Goal: Transaction & Acquisition: Book appointment/travel/reservation

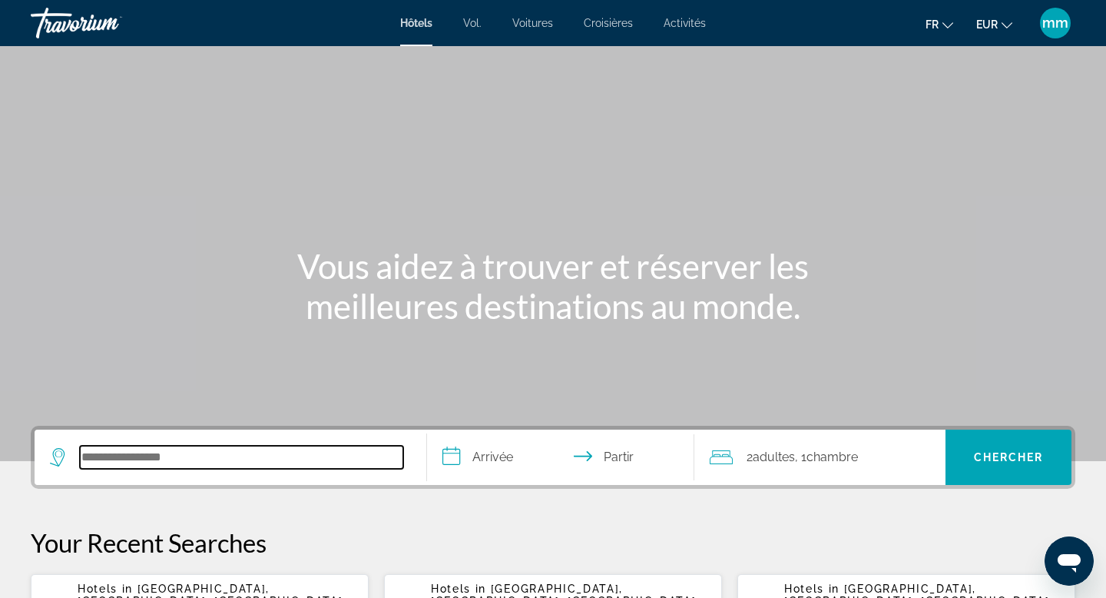
click at [130, 465] on input "Rechercher une destination hôtelière" at bounding box center [241, 457] width 323 height 23
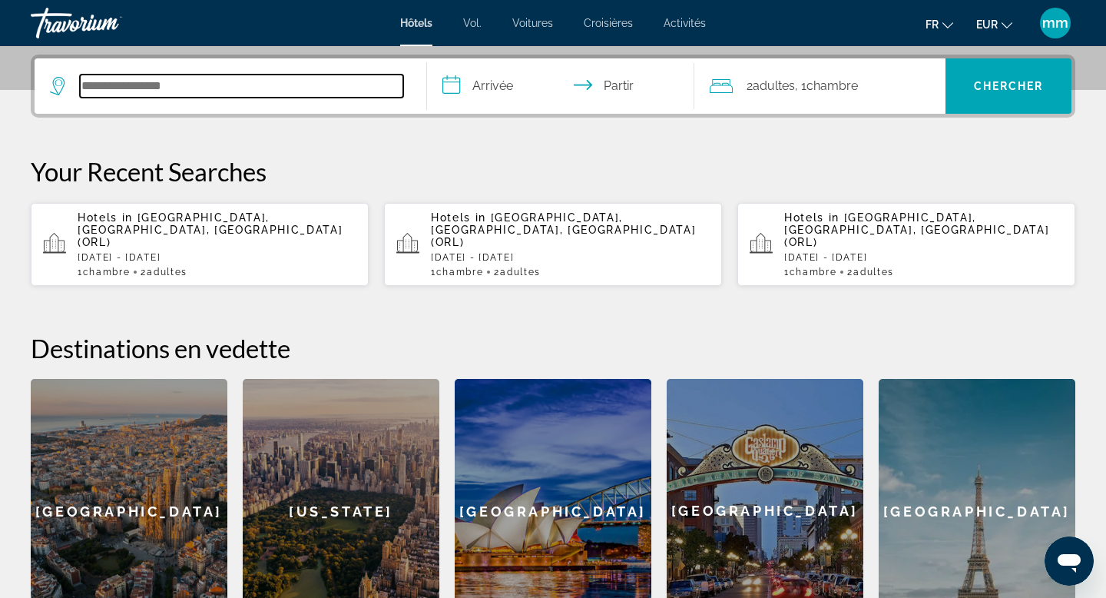
scroll to position [376, 0]
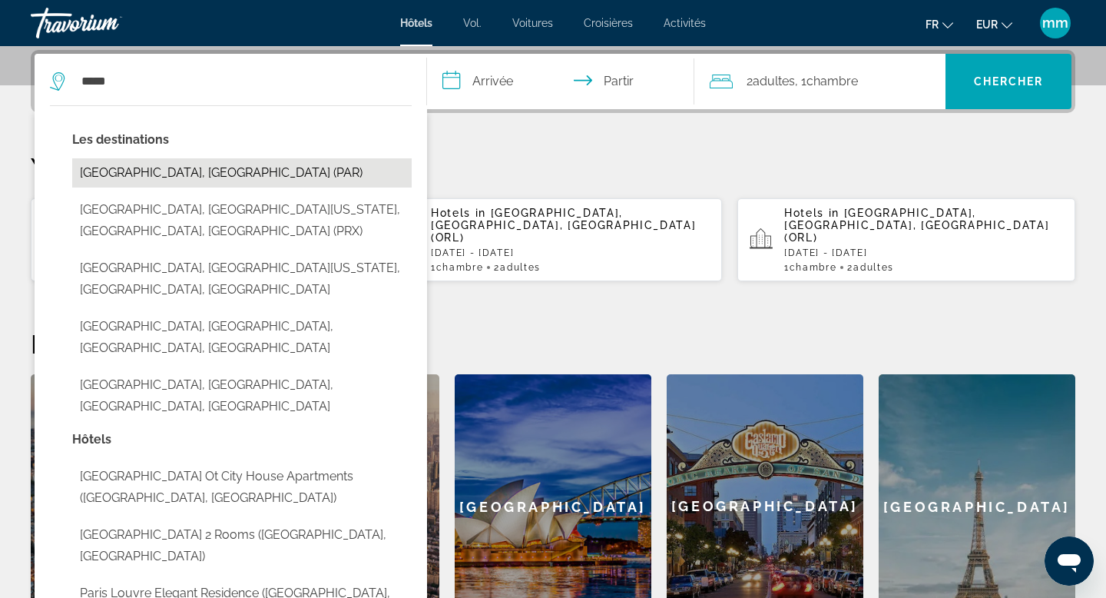
click at [144, 185] on button "Paris, France (PAR)" at bounding box center [242, 172] width 340 height 29
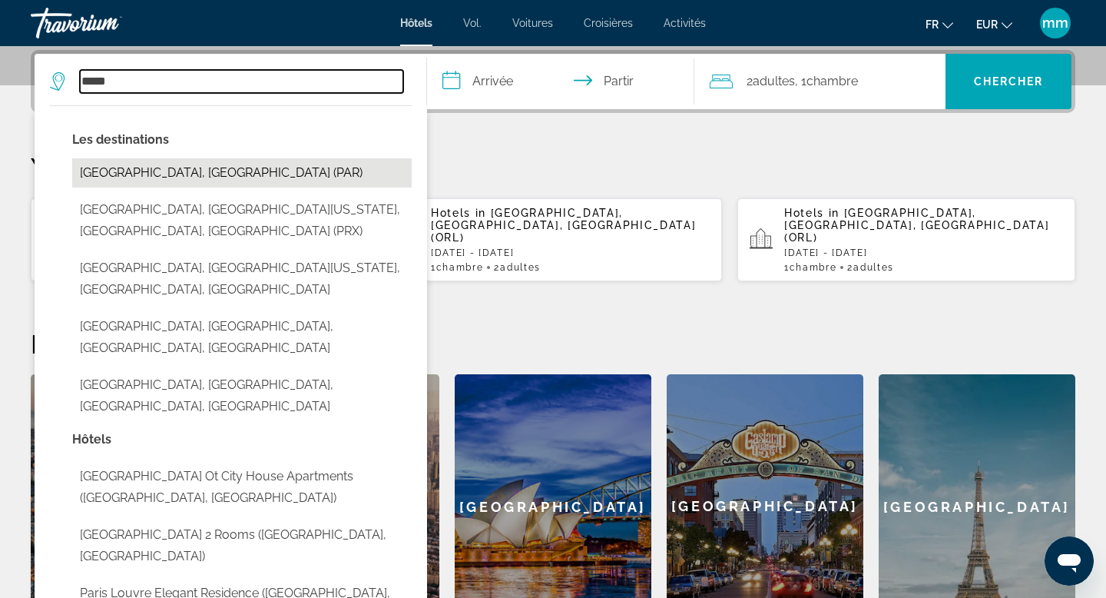
type input "**********"
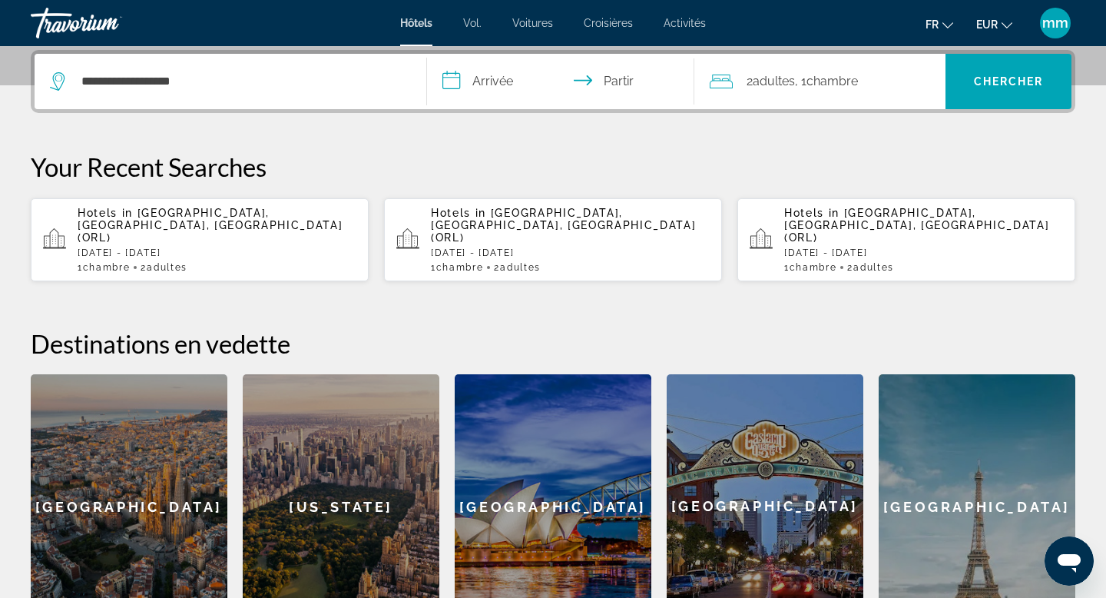
click at [546, 97] on input "**********" at bounding box center [564, 84] width 274 height 60
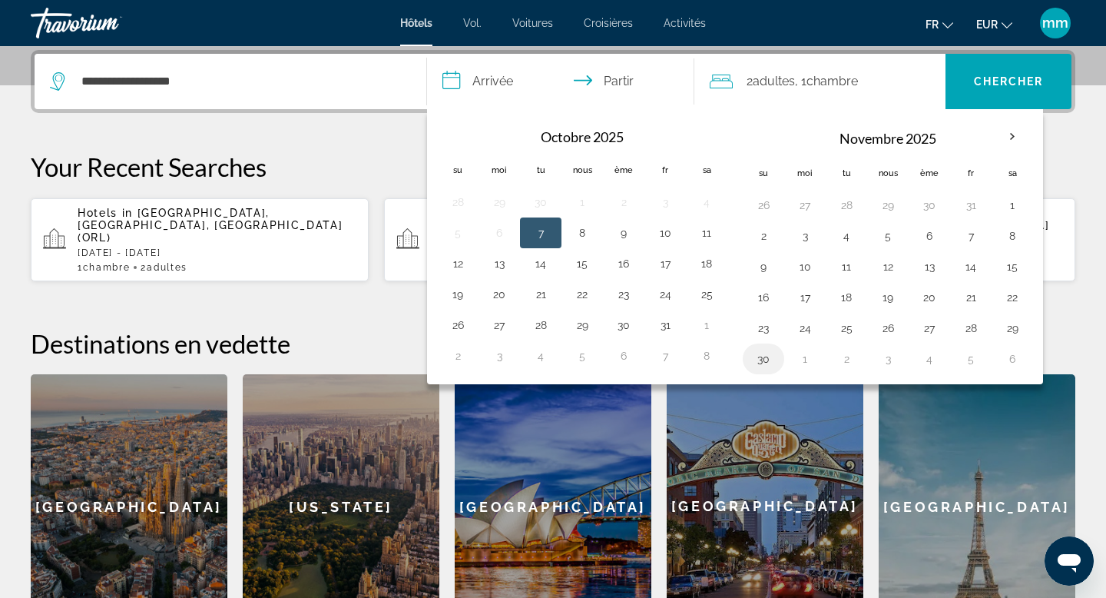
click at [764, 362] on button "30" at bounding box center [763, 359] width 25 height 22
click at [808, 362] on button "1" at bounding box center [805, 359] width 25 height 22
type input "**********"
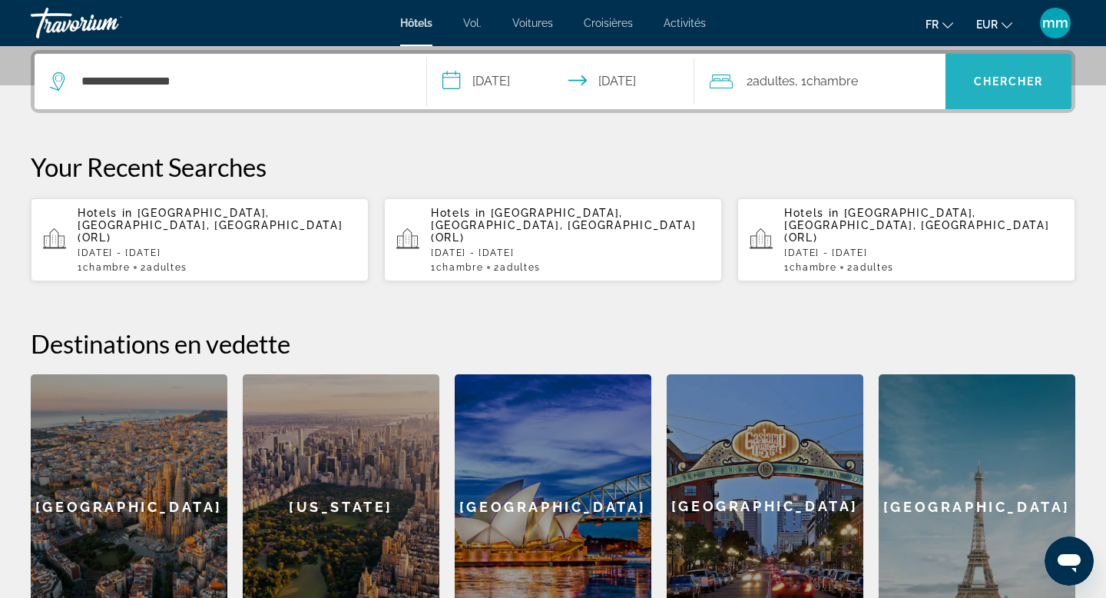
click at [1008, 70] on span "Recherche" at bounding box center [1009, 81] width 126 height 37
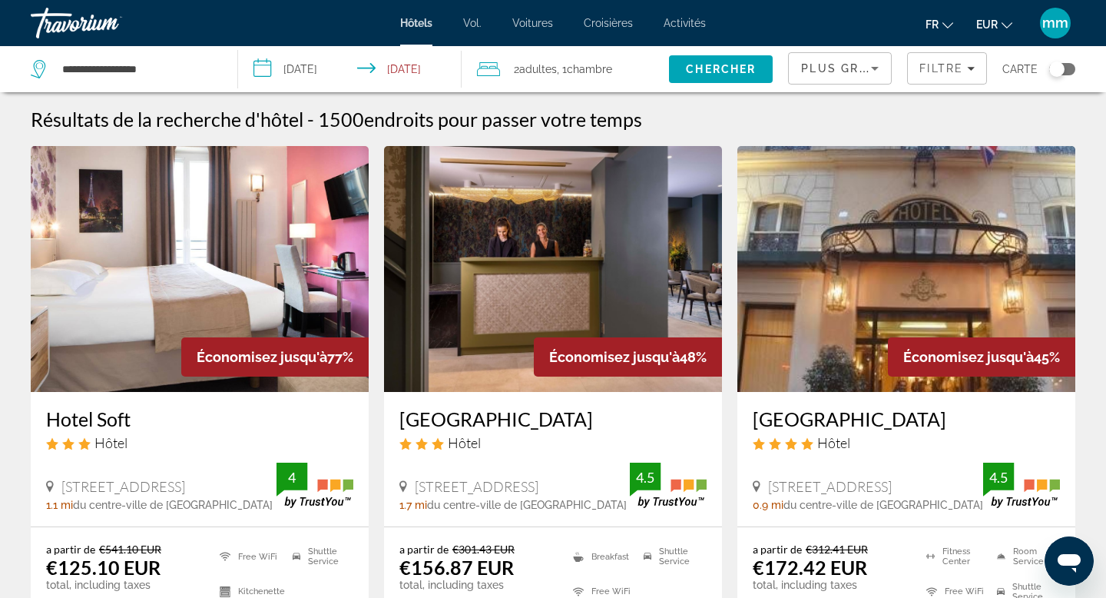
click at [1062, 67] on div "Toggle map" at bounding box center [1057, 68] width 15 height 15
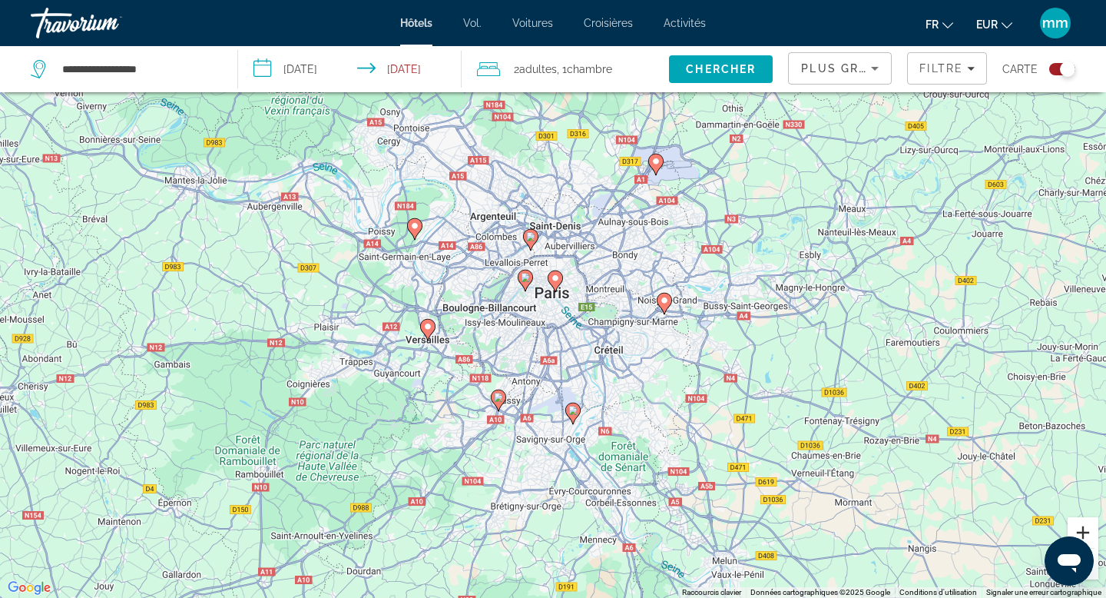
click at [1087, 532] on button "Zoom avant" at bounding box center [1083, 532] width 31 height 31
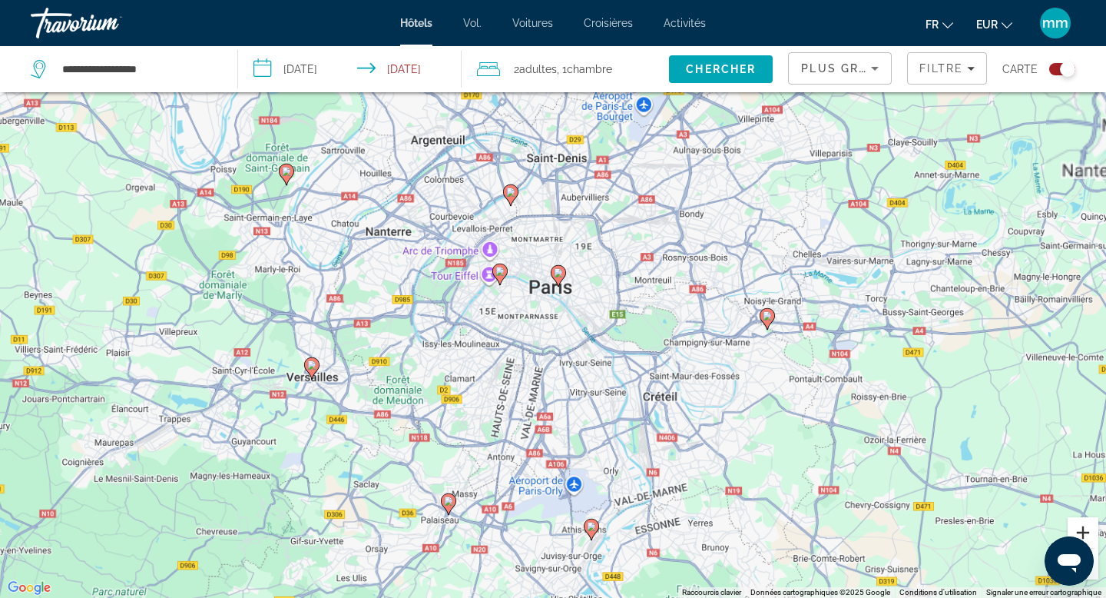
click at [1087, 532] on button "Zoom avant" at bounding box center [1083, 532] width 31 height 31
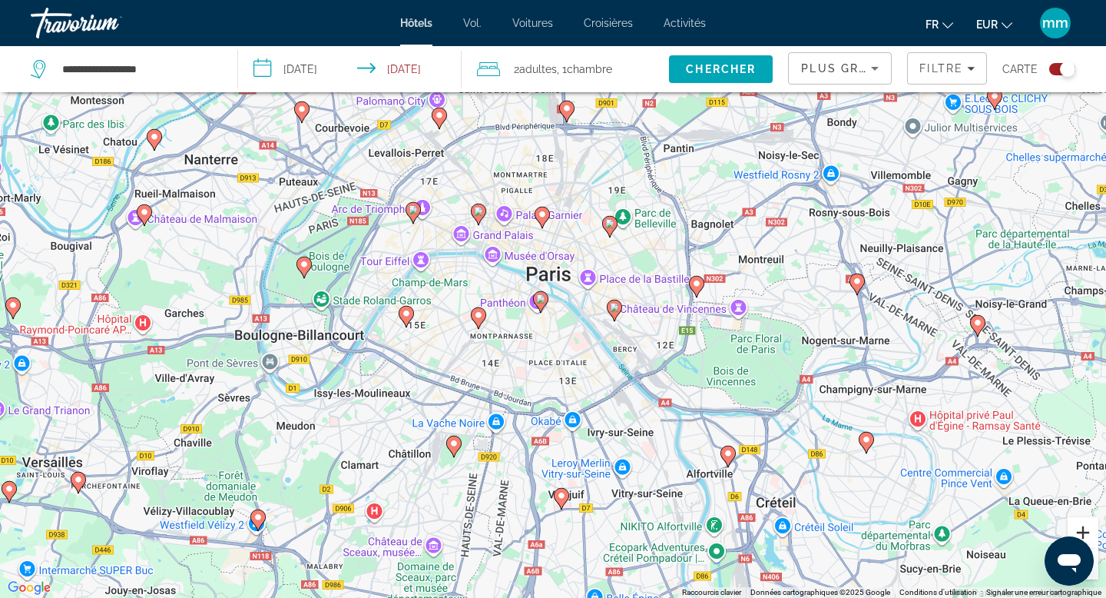
click at [1087, 532] on button "Zoom avant" at bounding box center [1083, 532] width 31 height 31
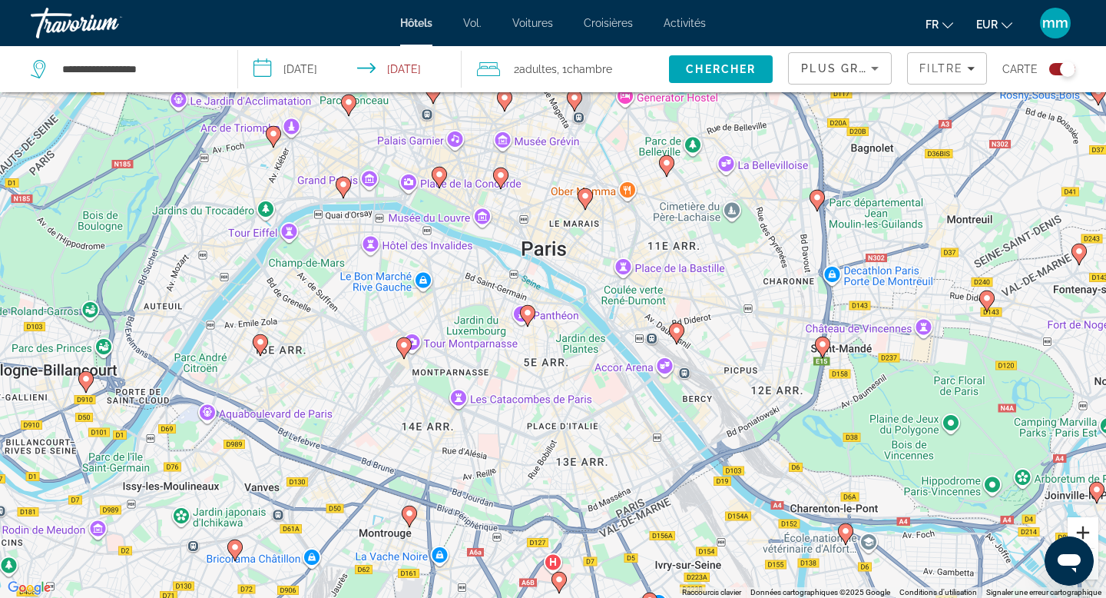
click at [1087, 532] on button "Zoom avant" at bounding box center [1083, 532] width 31 height 31
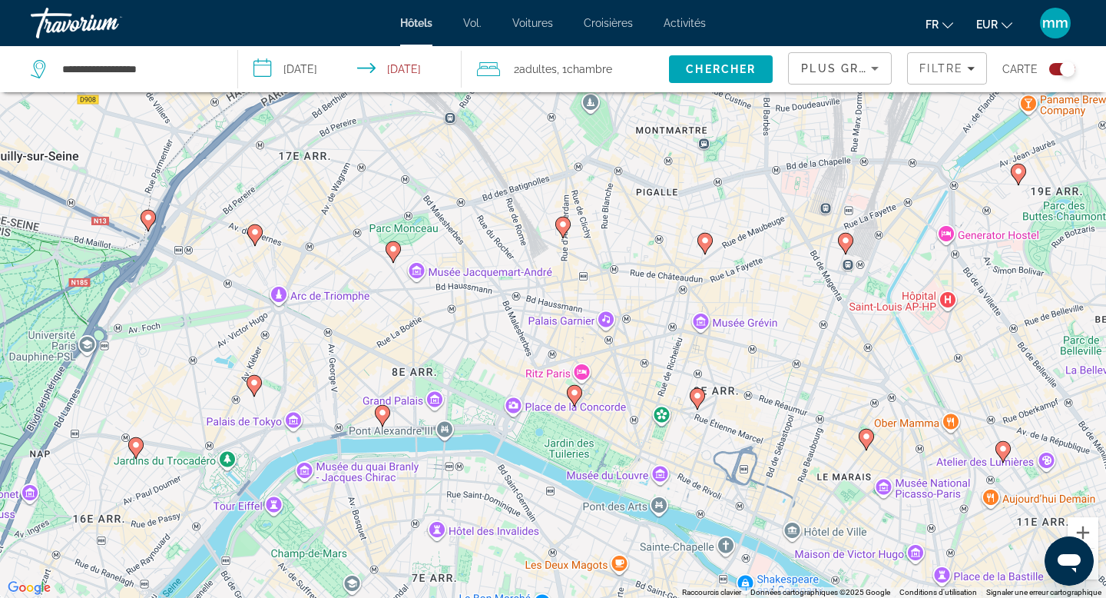
drag, startPoint x: 91, startPoint y: 131, endPoint x: 339, endPoint y: 461, distance: 412.6
click at [339, 461] on div "Pour activer le glissement avec le clavier, appuyez sur Alt+Entrée. Une fois ce…" at bounding box center [553, 299] width 1106 height 598
click at [1083, 527] on button "Zoom avant" at bounding box center [1083, 532] width 31 height 31
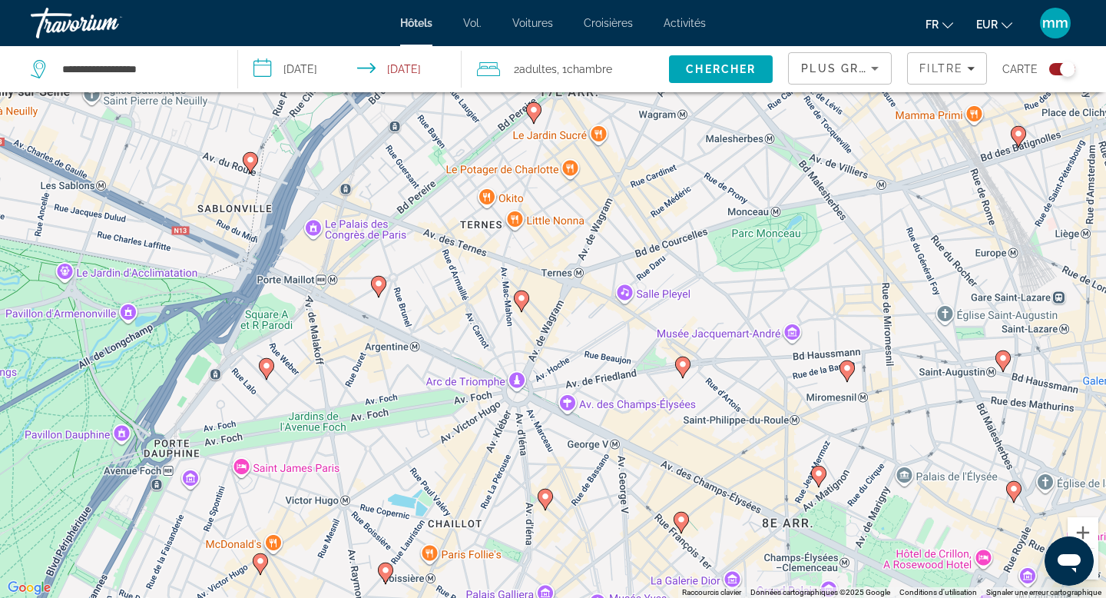
drag, startPoint x: 73, startPoint y: 440, endPoint x: 586, endPoint y: 517, distance: 519.0
click at [587, 518] on div "Pour activer le glissement avec le clavier, appuyez sur Alt+Entrée. Une fois ce…" at bounding box center [553, 299] width 1106 height 598
click at [1087, 529] on button "Zoom avant" at bounding box center [1083, 532] width 31 height 31
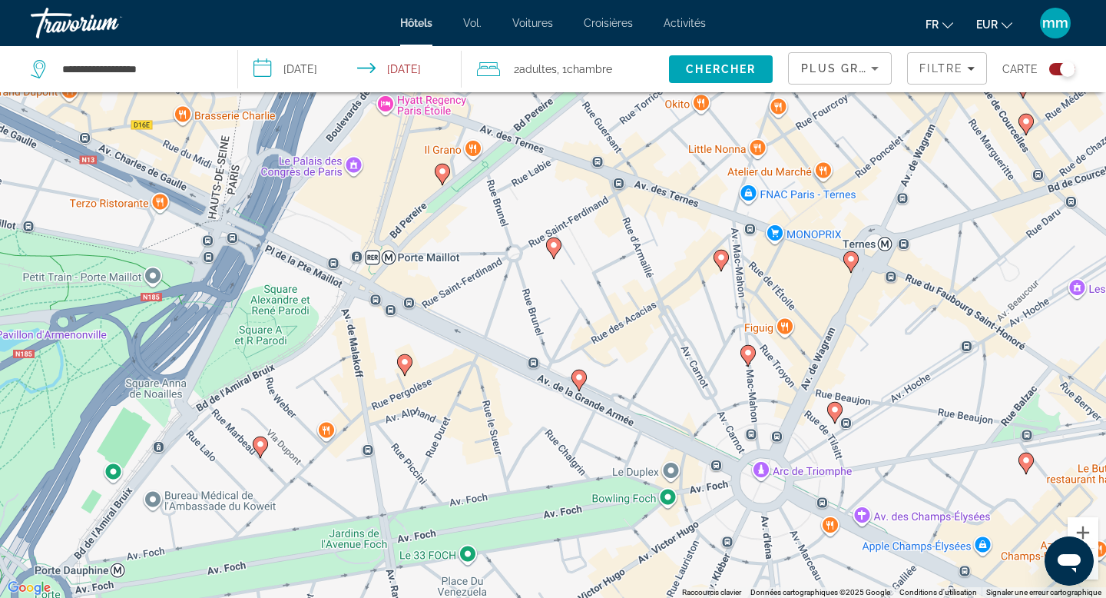
drag, startPoint x: 217, startPoint y: 408, endPoint x: 498, endPoint y: 406, distance: 281.2
click at [498, 406] on div "Pour activer le glissement avec le clavier, appuyez sur Alt+Entrée. Une fois ce…" at bounding box center [553, 299] width 1106 height 598
click at [405, 360] on image "Contenu principal" at bounding box center [404, 361] width 9 height 9
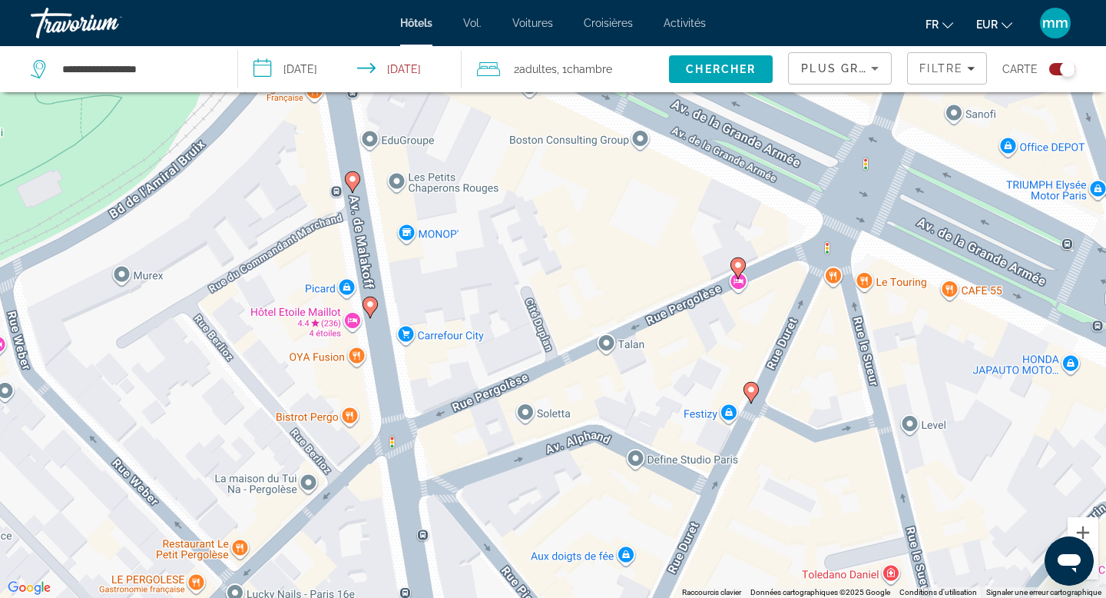
click at [370, 302] on image "Contenu principal" at bounding box center [370, 304] width 9 height 9
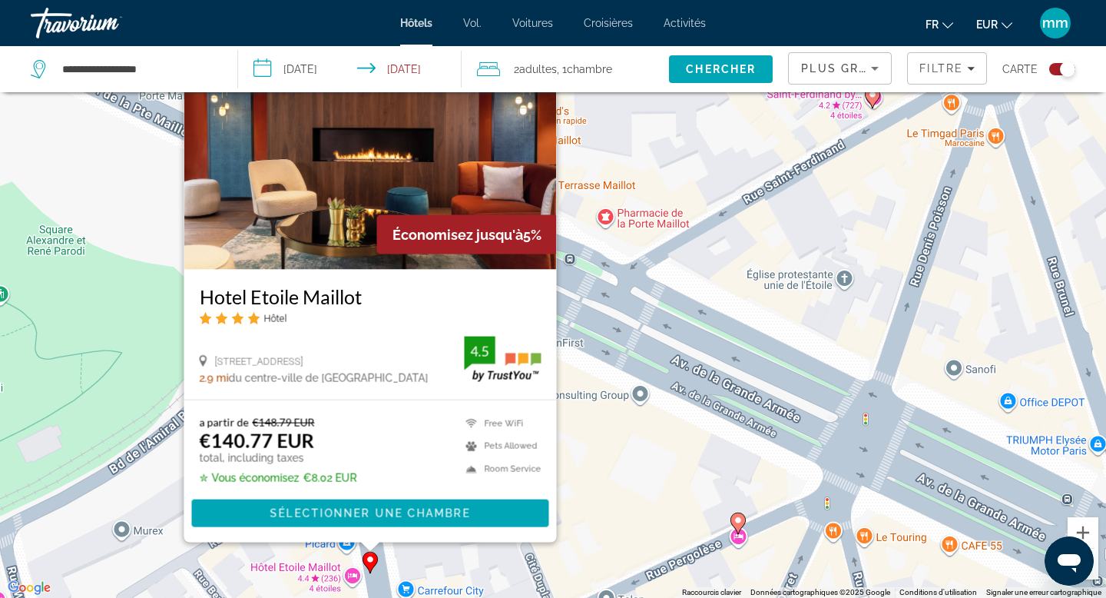
click at [592, 429] on div "Pour activer le glissement avec le clavier, appuyez sur Alt+Entrée. Une fois ce…" at bounding box center [553, 299] width 1106 height 598
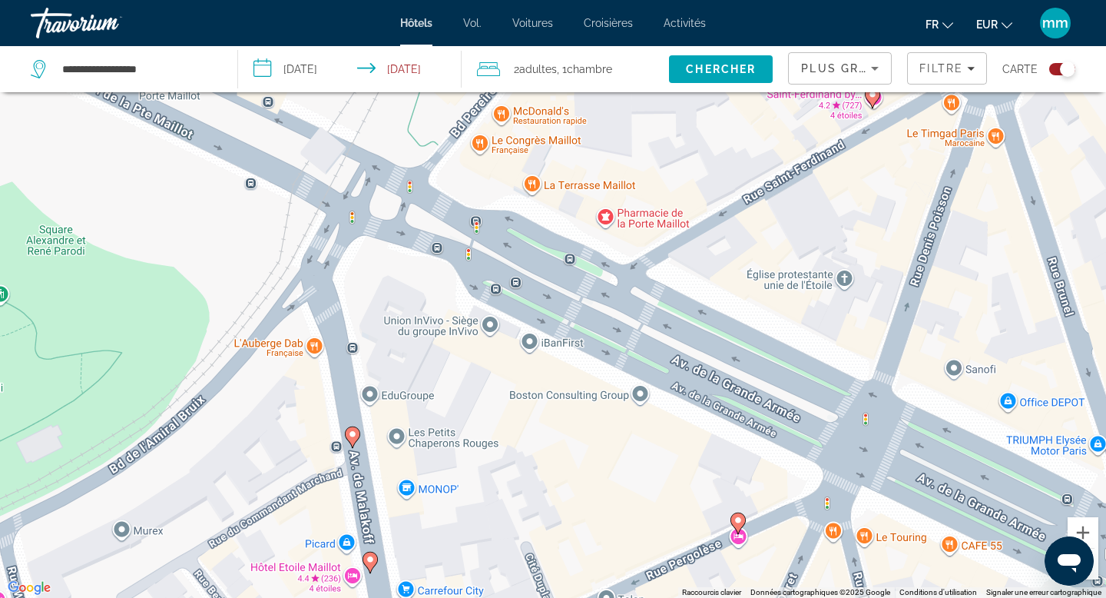
click at [353, 434] on image "Contenu principal" at bounding box center [352, 433] width 9 height 9
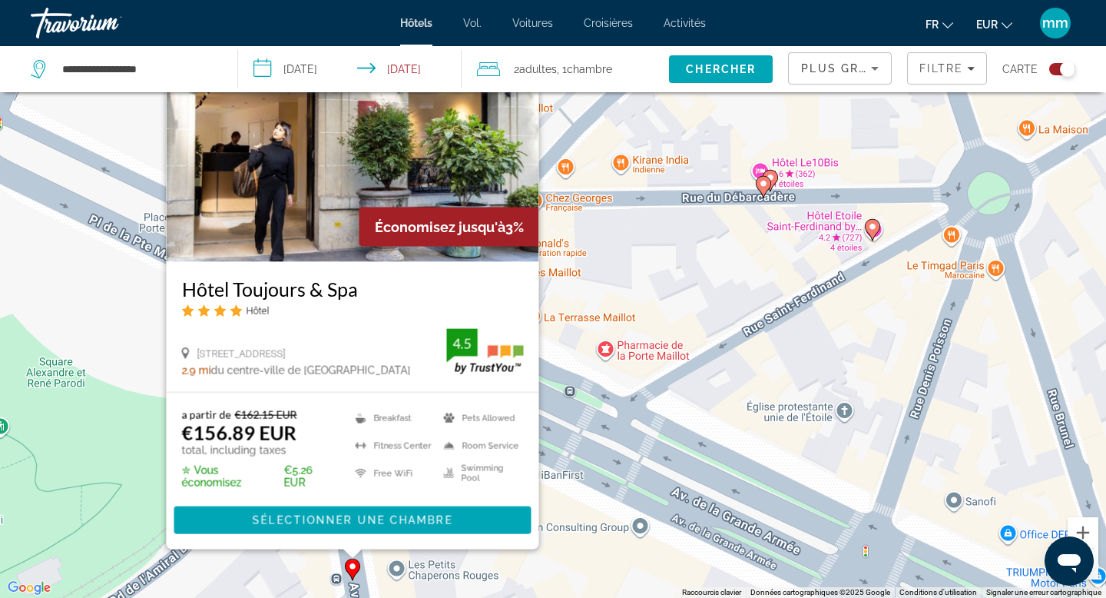
click at [81, 370] on div "Pour activer le glissement avec le clavier, appuyez sur Alt+Entrée. Une fois ce…" at bounding box center [553, 299] width 1106 height 598
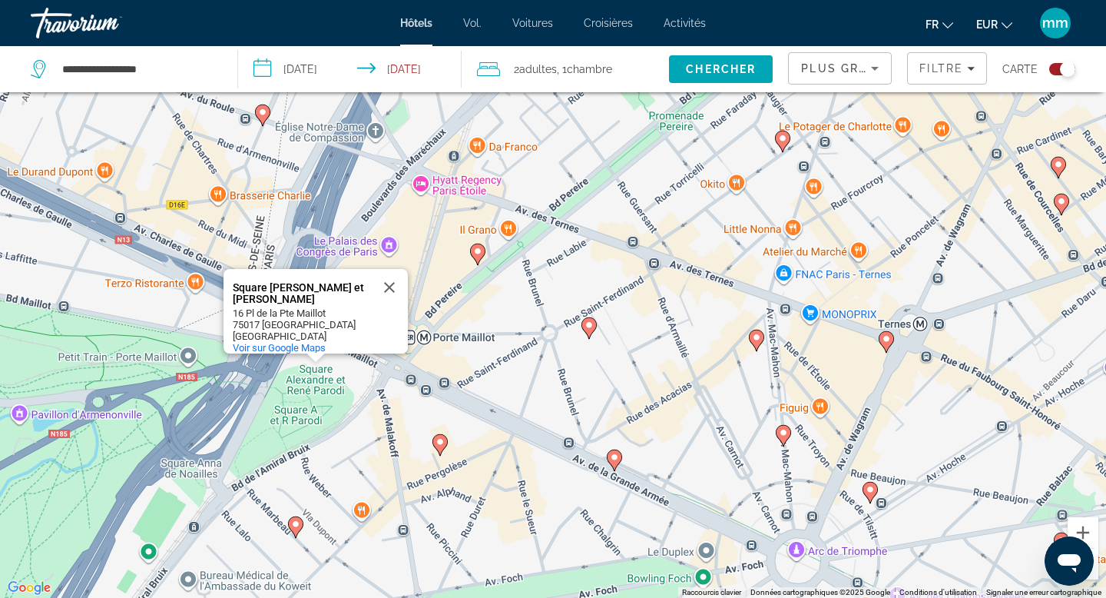
click at [297, 524] on image "Contenu principal" at bounding box center [295, 523] width 9 height 9
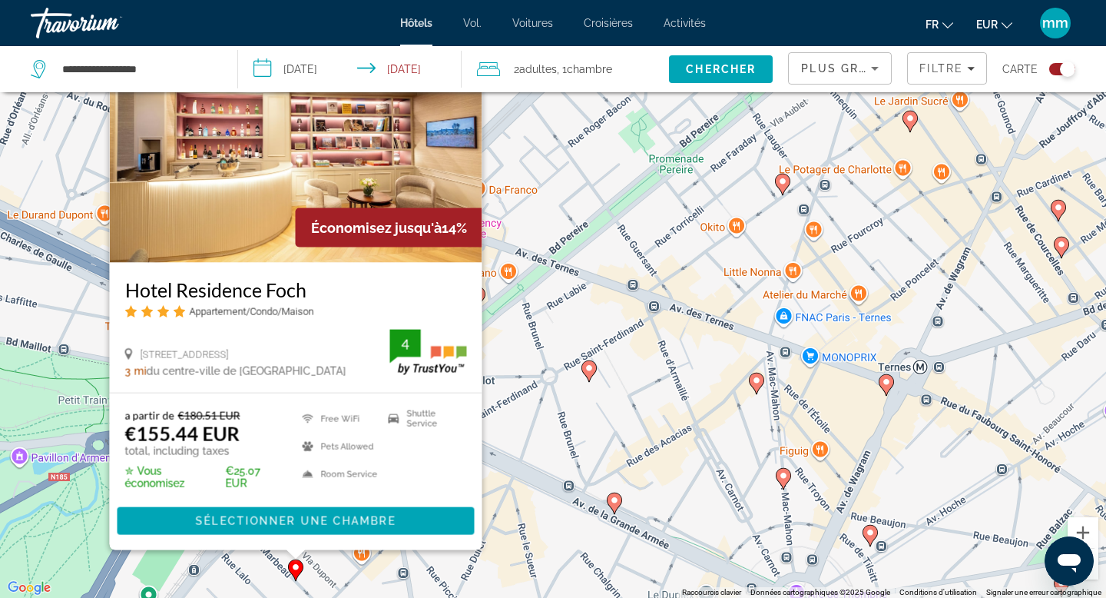
click at [550, 438] on div "Pour activer le glissement avec le clavier, appuyez sur Alt+Entrée. Une fois ce…" at bounding box center [553, 299] width 1106 height 598
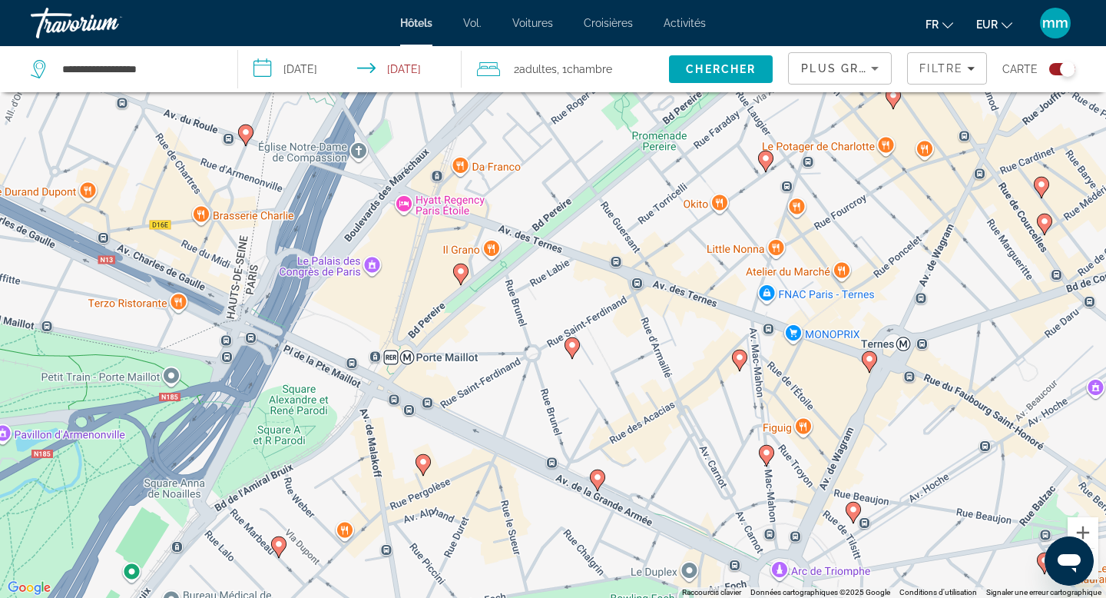
drag, startPoint x: 445, startPoint y: 466, endPoint x: 426, endPoint y: 437, distance: 34.5
click at [426, 437] on div "Pour activer le glissement avec le clavier, appuyez sur Alt+Entrée. Une fois ce…" at bounding box center [553, 299] width 1106 height 598
click at [459, 269] on image "Contenu principal" at bounding box center [459, 271] width 9 height 9
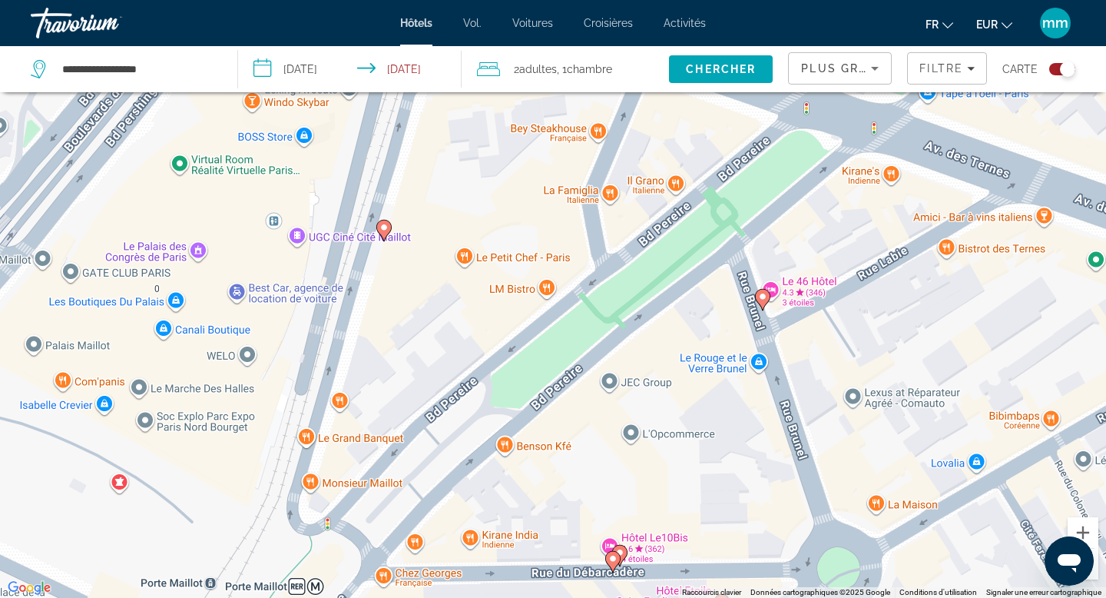
click at [385, 227] on image "Contenu principal" at bounding box center [384, 227] width 9 height 9
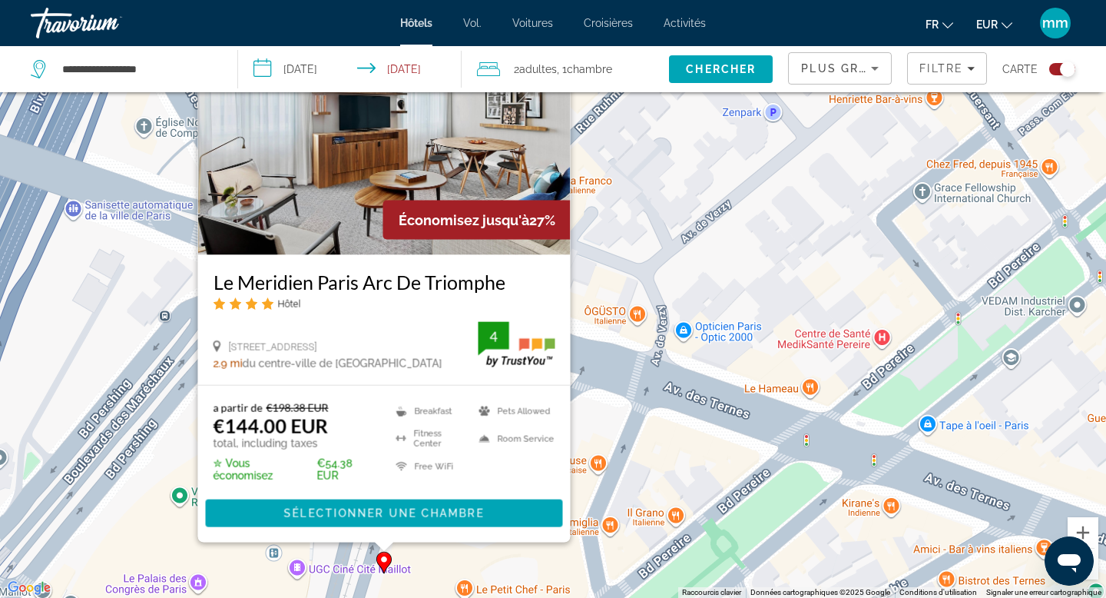
click at [345, 204] on img "Contenu principal" at bounding box center [384, 132] width 373 height 246
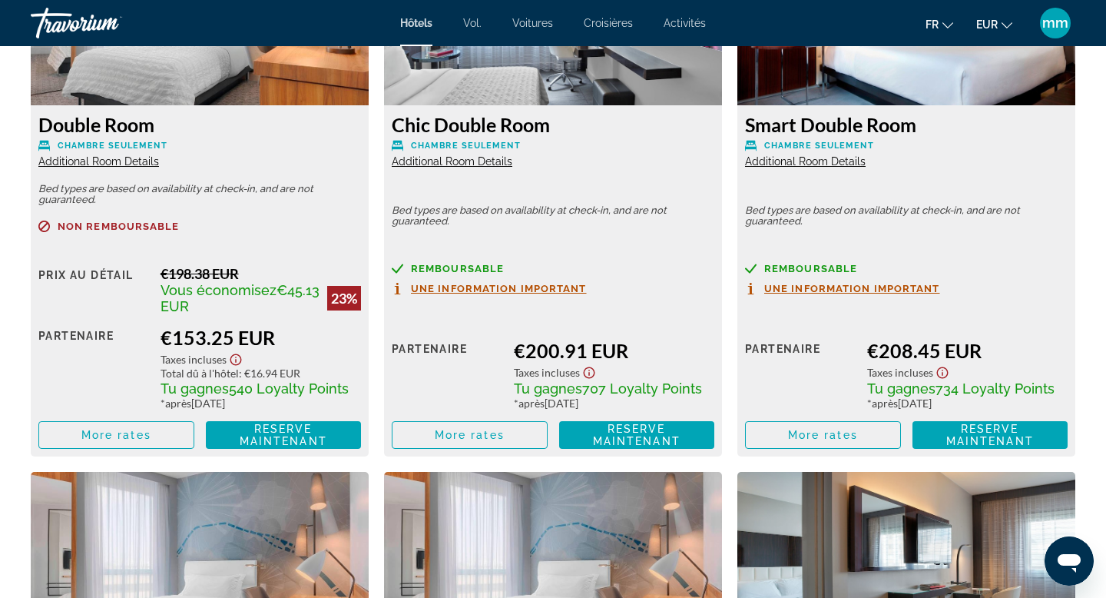
scroll to position [2807, 0]
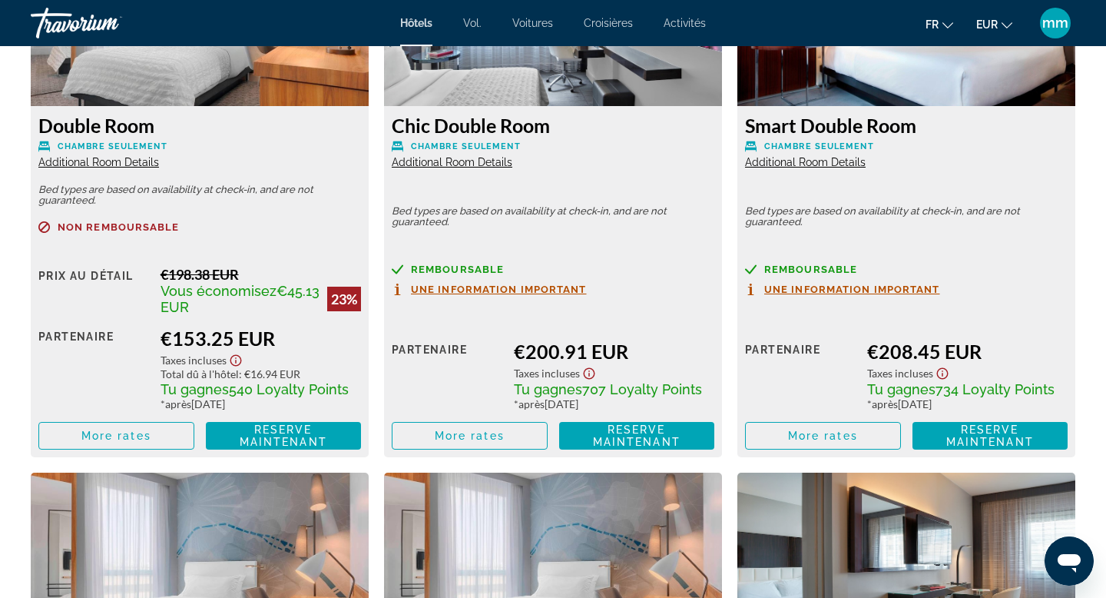
click at [595, 270] on div "Remboursable" at bounding box center [553, 270] width 323 height 12
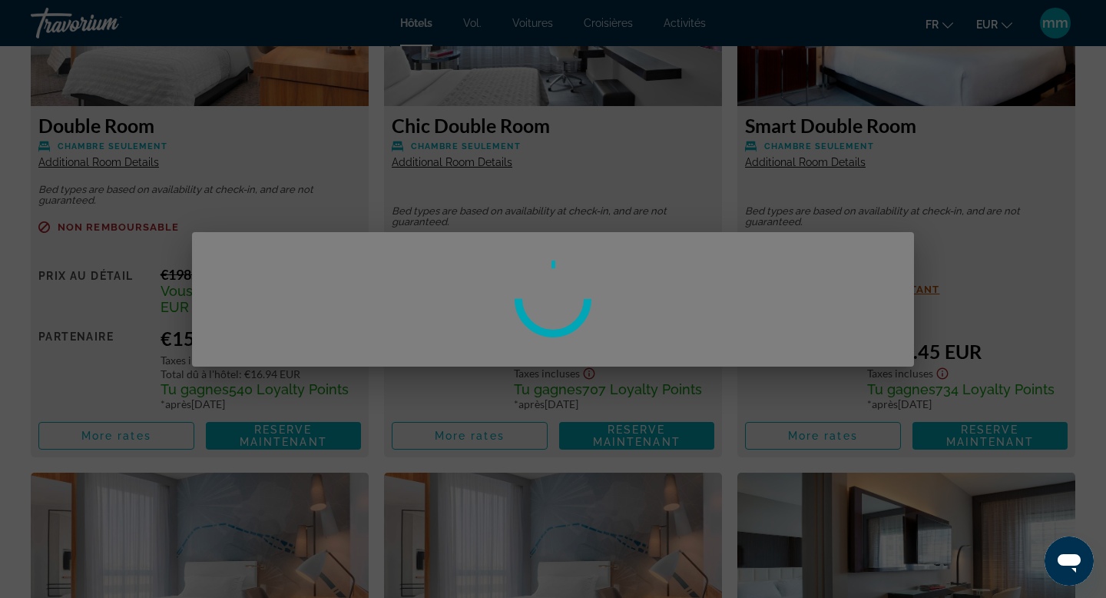
click at [594, 195] on div at bounding box center [553, 299] width 1106 height 598
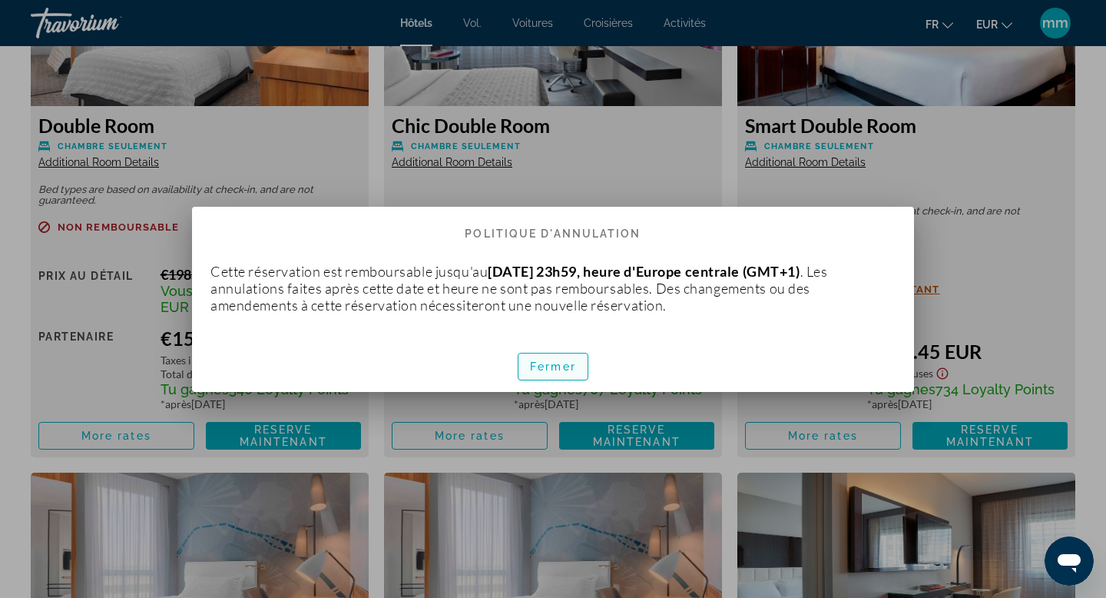
click at [548, 363] on font "Fermer" at bounding box center [553, 366] width 46 height 12
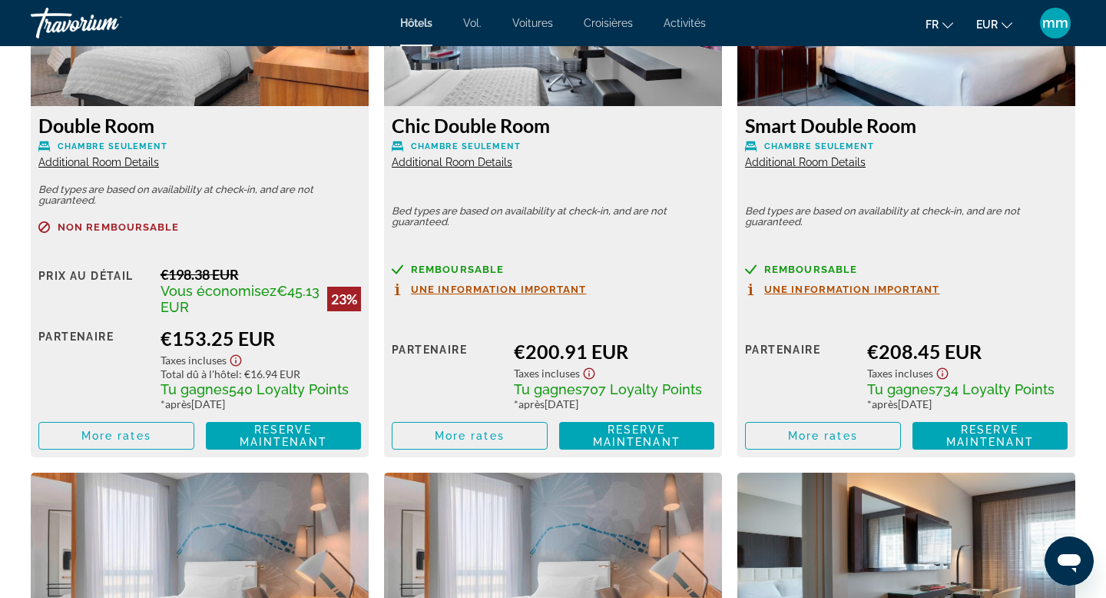
scroll to position [2807, 0]
